Goal: Navigation & Orientation: Find specific page/section

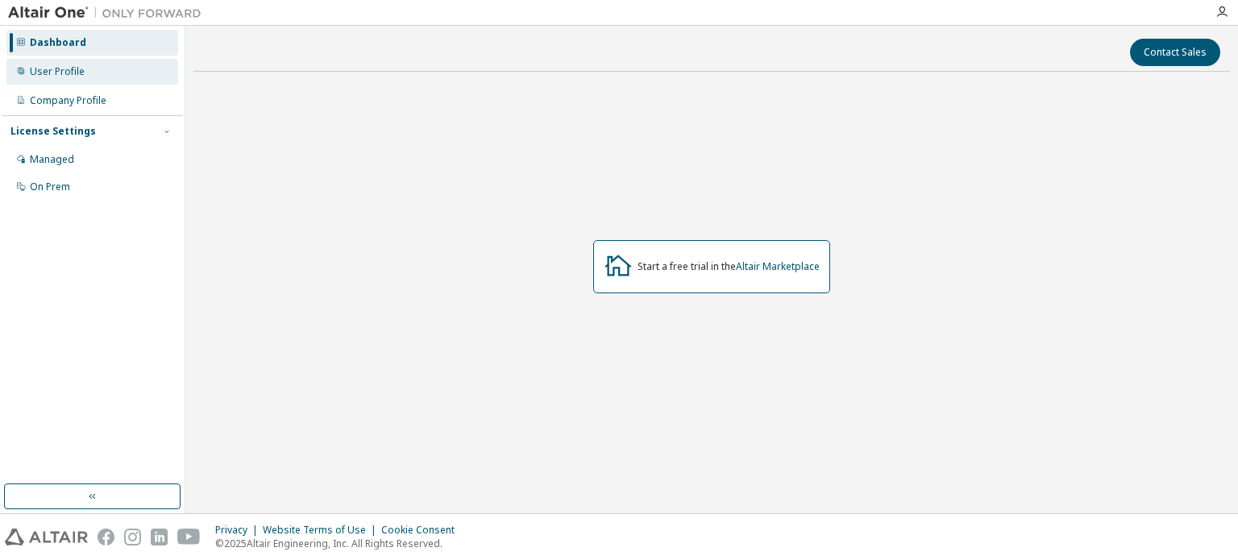
click at [101, 68] on div "User Profile" at bounding box center [92, 72] width 172 height 26
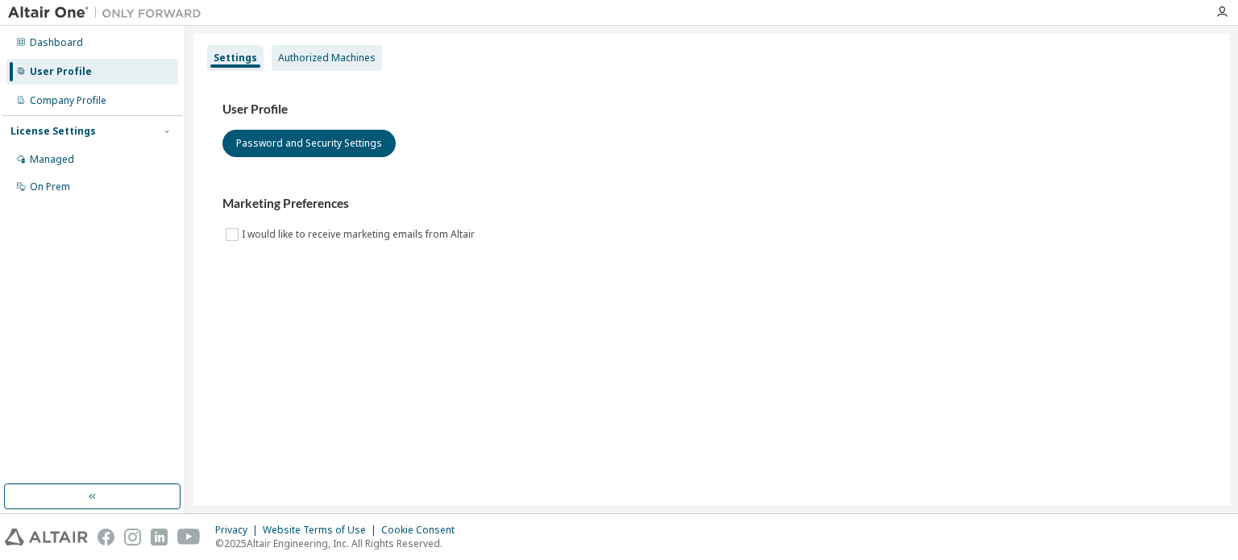
click at [359, 64] on div "Authorized Machines" at bounding box center [326, 58] width 97 height 13
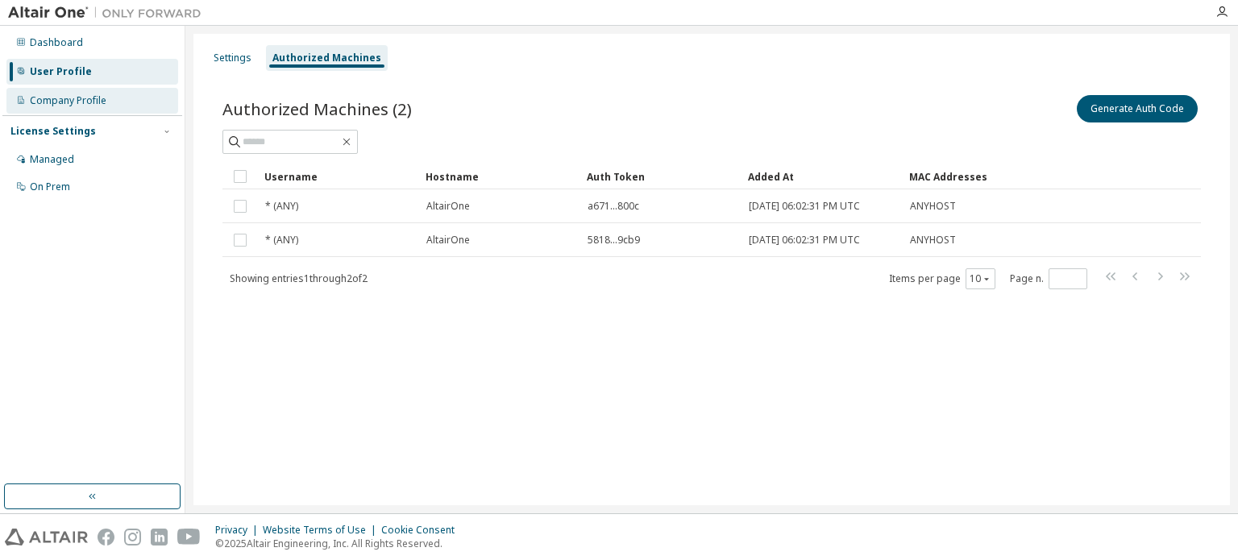
click at [71, 94] on div "Company Profile" at bounding box center [68, 100] width 77 height 13
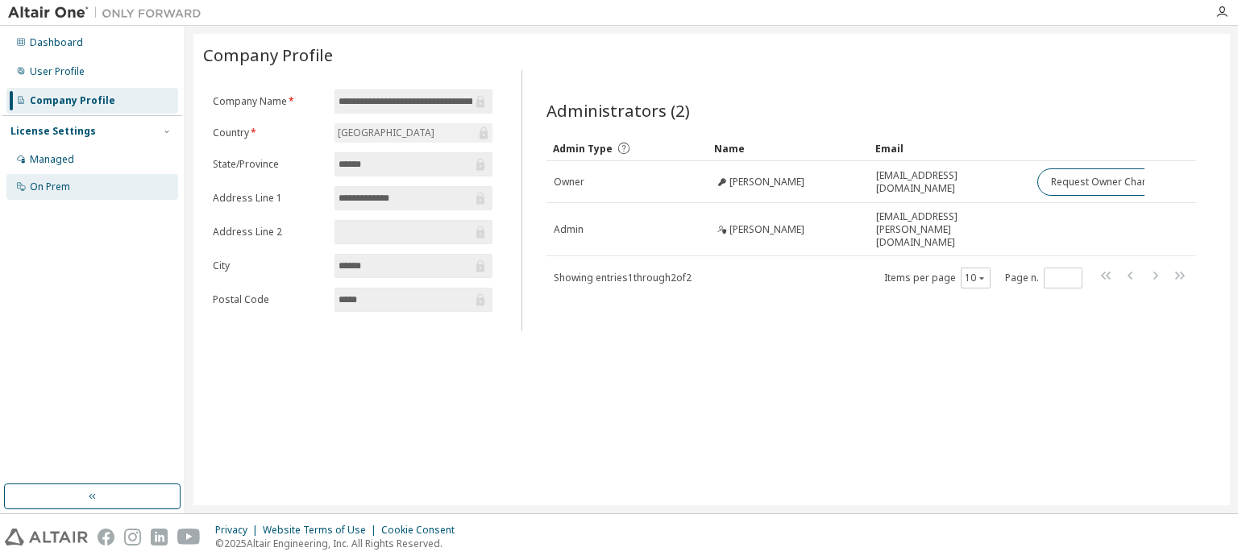
click at [72, 176] on div "On Prem" at bounding box center [92, 187] width 172 height 26
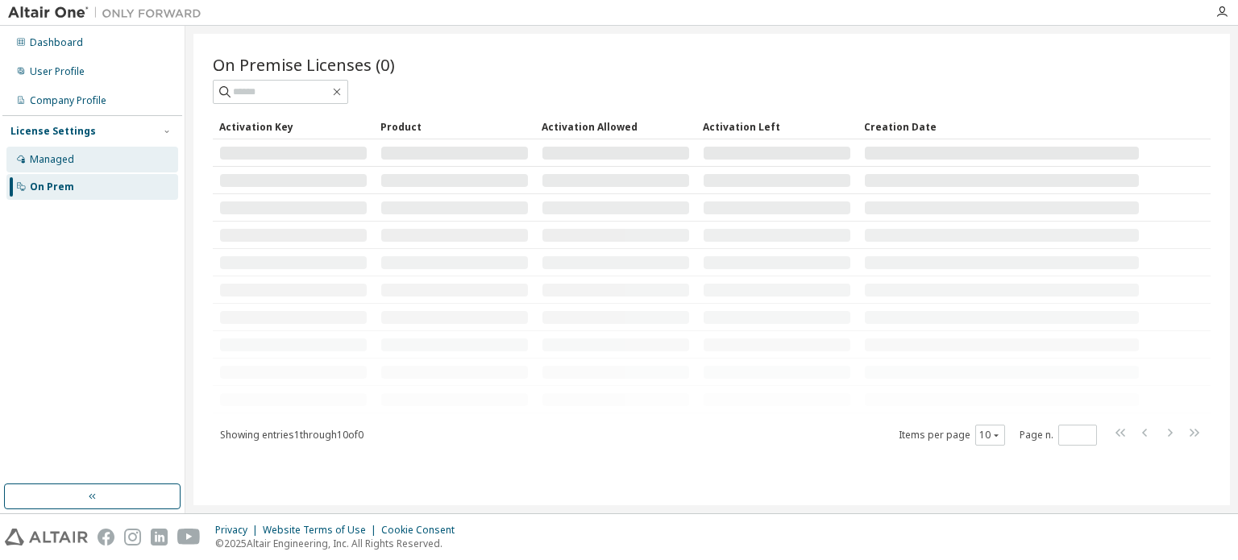
click at [118, 156] on div "Managed" at bounding box center [92, 160] width 172 height 26
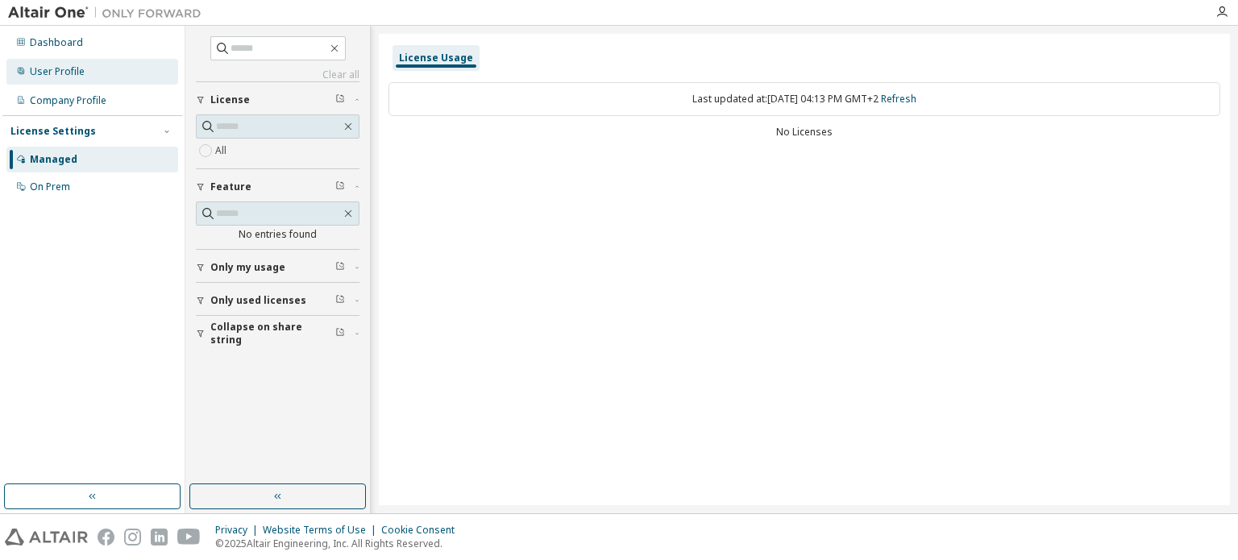
click at [105, 75] on div "User Profile" at bounding box center [92, 72] width 172 height 26
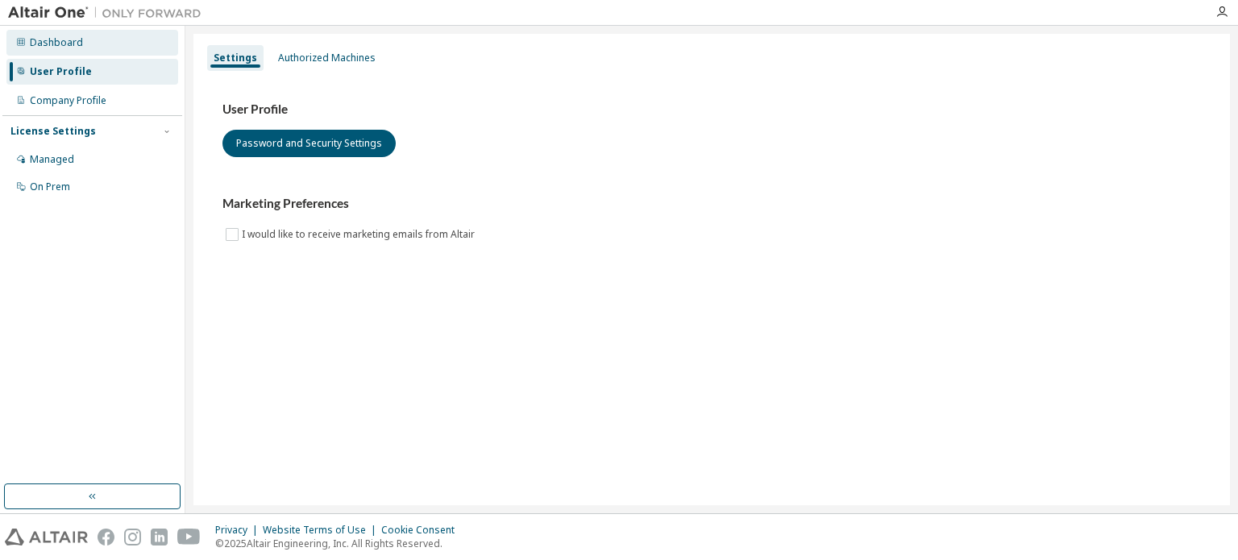
click at [145, 35] on div "Dashboard" at bounding box center [92, 43] width 172 height 26
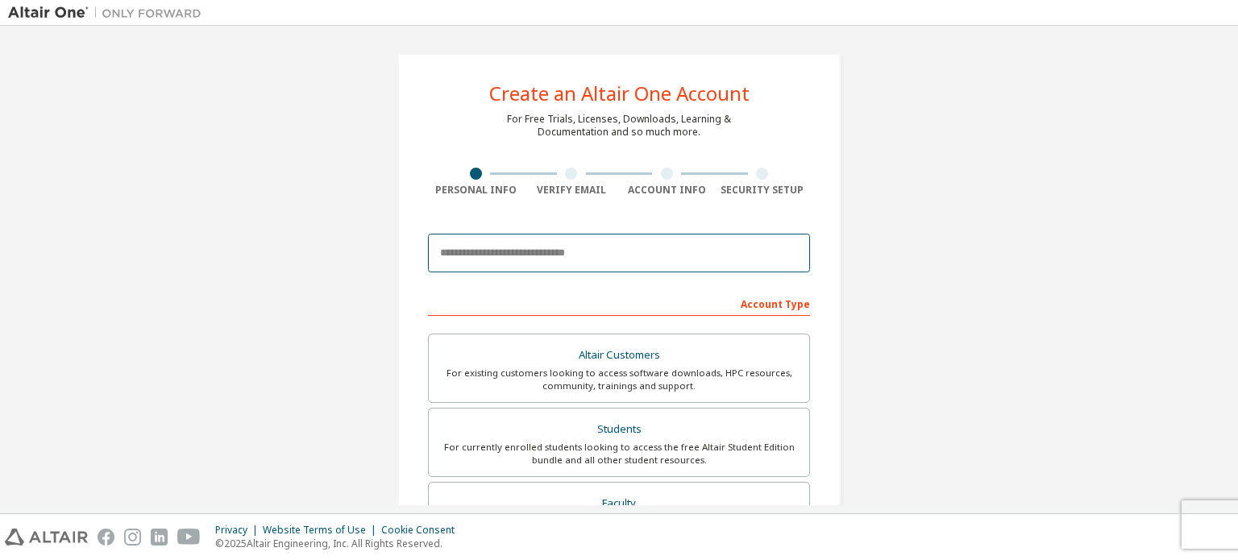
click at [520, 260] on input "email" at bounding box center [619, 253] width 382 height 39
type input "**********"
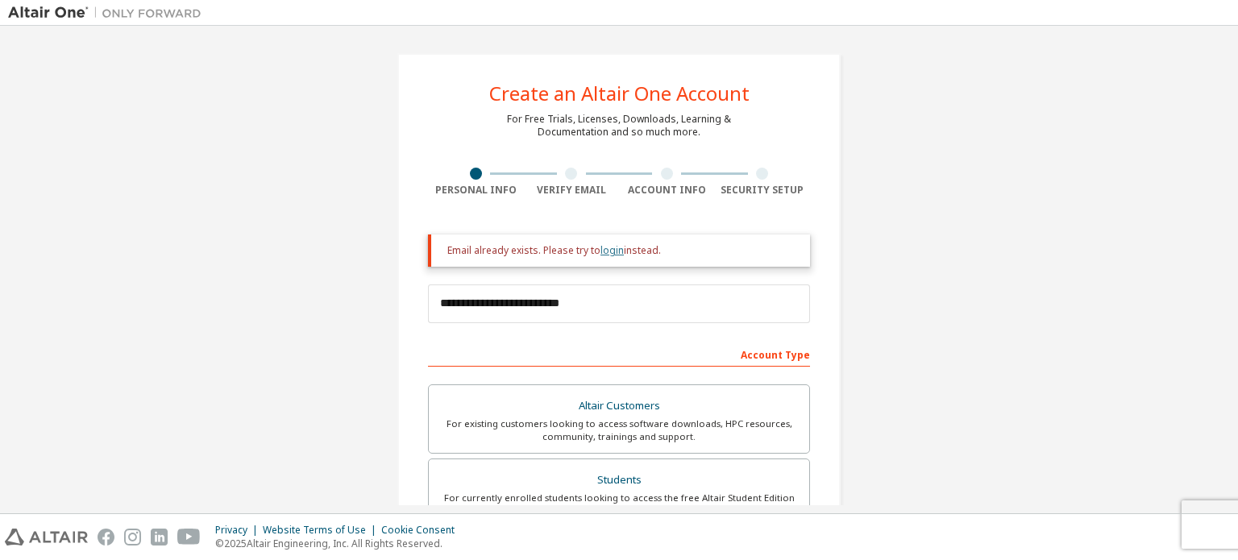
click at [604, 247] on link "login" at bounding box center [611, 250] width 23 height 14
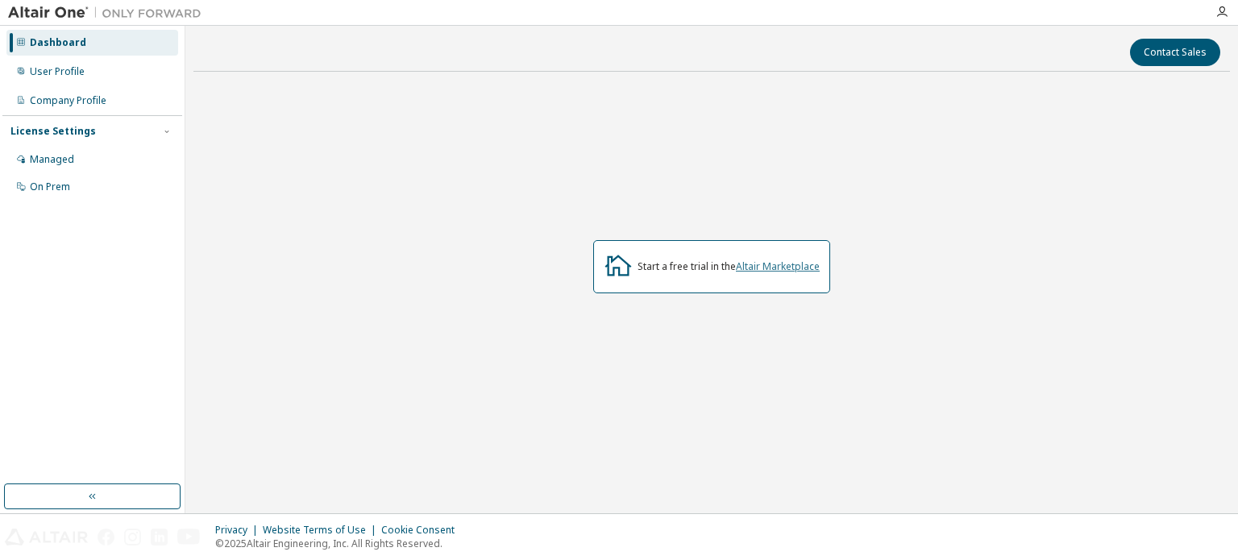
click at [790, 269] on link "Altair Marketplace" at bounding box center [778, 266] width 84 height 14
